Goal: Information Seeking & Learning: Learn about a topic

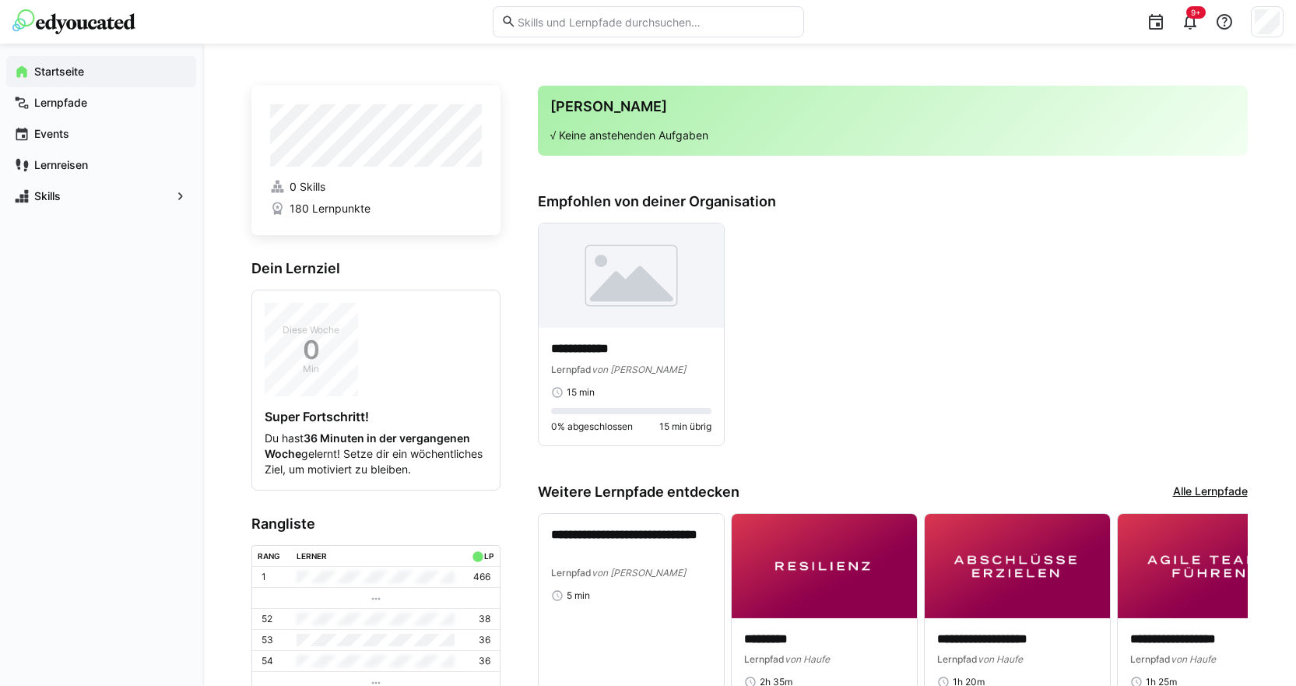
click at [533, 23] on input "text" at bounding box center [655, 22] width 279 height 14
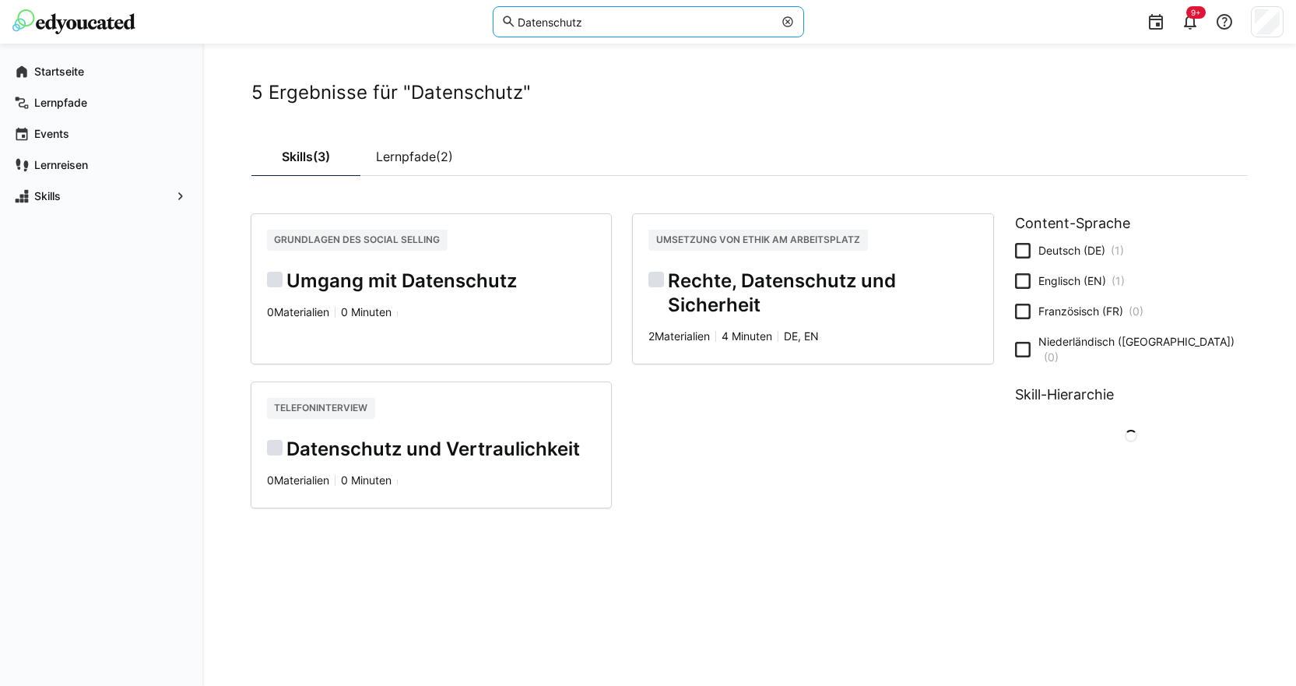
click at [631, 21] on input "Datenschutz" at bounding box center [644, 22] width 257 height 14
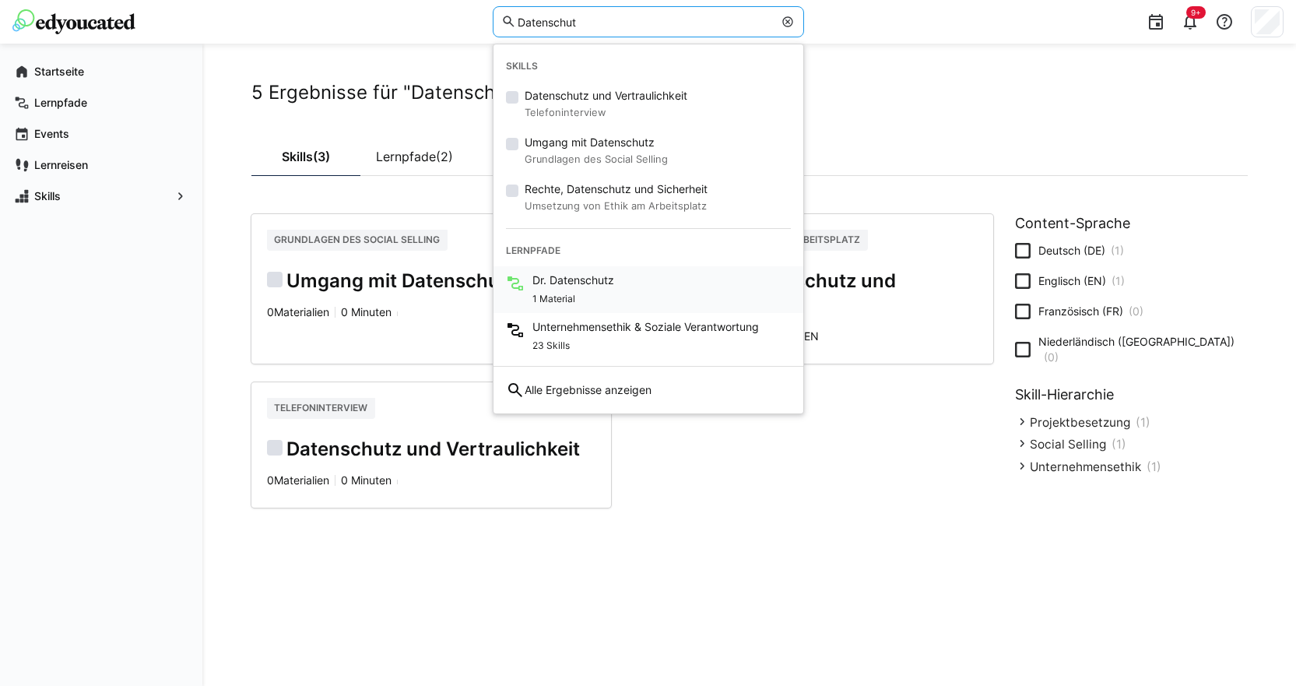
type input "Datenschut"
click at [571, 277] on span "Dr. Datenschutz" at bounding box center [574, 281] width 82 height 16
